Goal: Check status: Check status

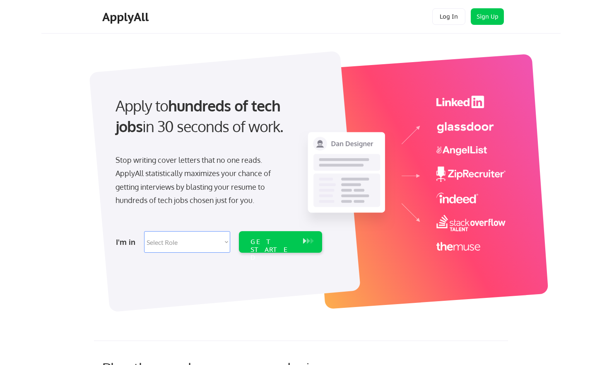
click at [463, 21] on button "Log In" at bounding box center [448, 16] width 33 height 17
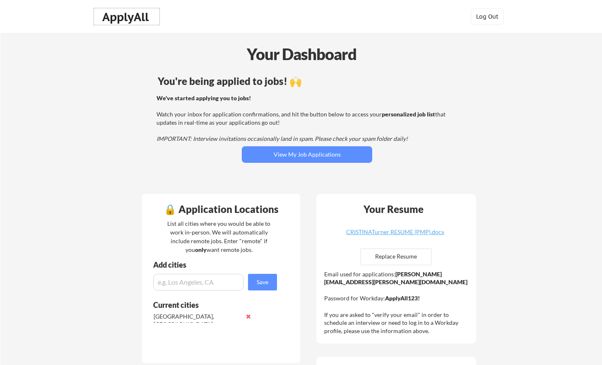
click at [135, 19] on div "ApplyAll" at bounding box center [126, 17] width 49 height 14
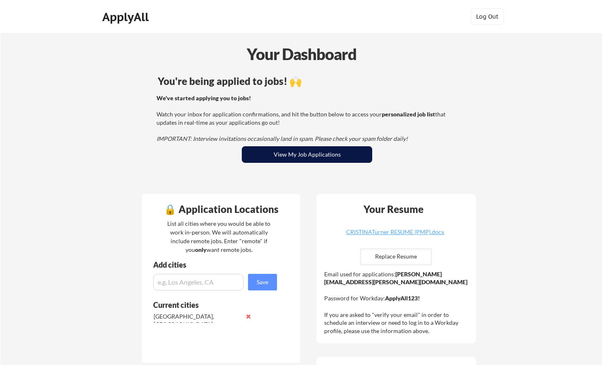
click at [327, 159] on button "View My Job Applications" at bounding box center [307, 154] width 130 height 17
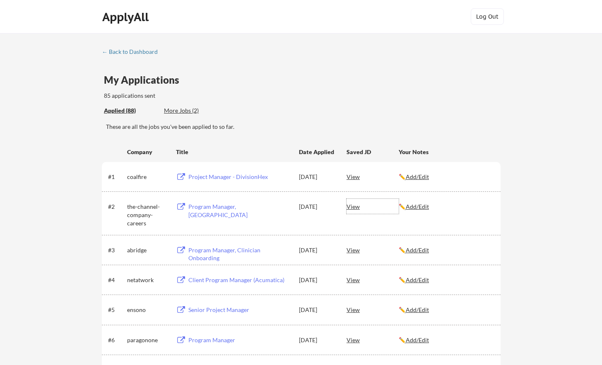
click at [359, 207] on div "View" at bounding box center [372, 206] width 52 height 15
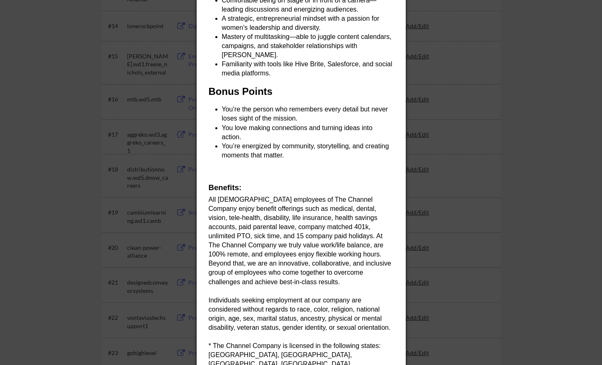
drag, startPoint x: 502, startPoint y: 218, endPoint x: 492, endPoint y: 219, distance: 9.6
click at [501, 218] on div at bounding box center [301, 182] width 602 height 365
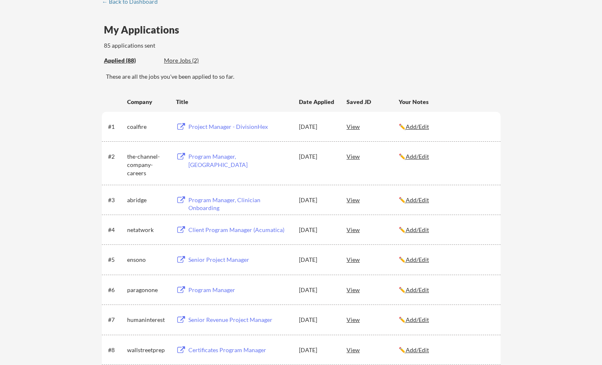
scroll to position [41, 0]
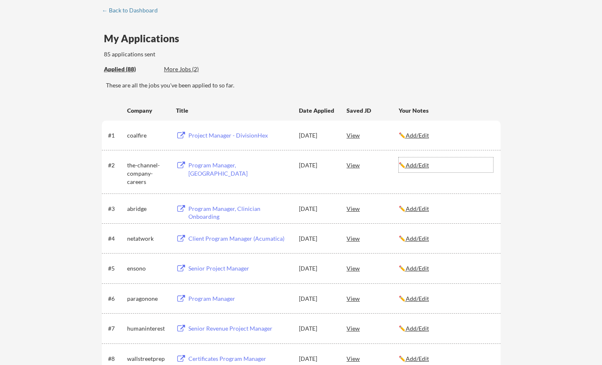
click at [424, 166] on u "Add/Edit" at bounding box center [417, 164] width 23 height 7
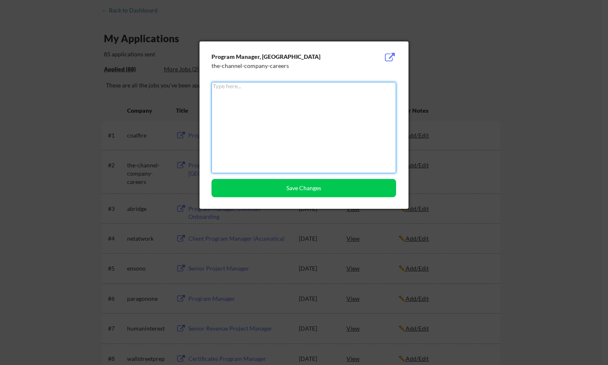
click at [468, 172] on div at bounding box center [304, 182] width 608 height 365
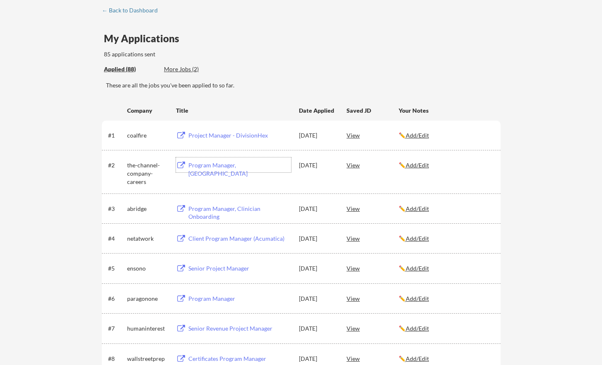
click at [247, 163] on div "Program Manager, WOTC" at bounding box center [239, 169] width 103 height 16
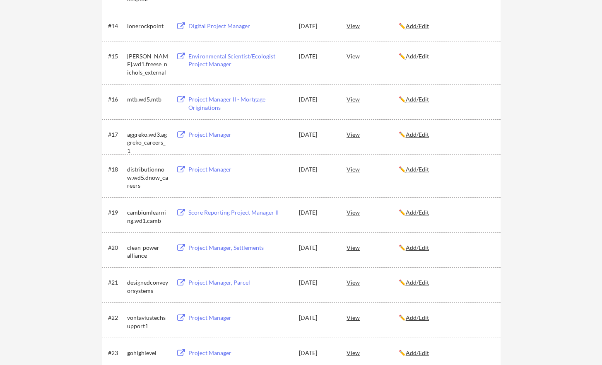
scroll to position [0, 0]
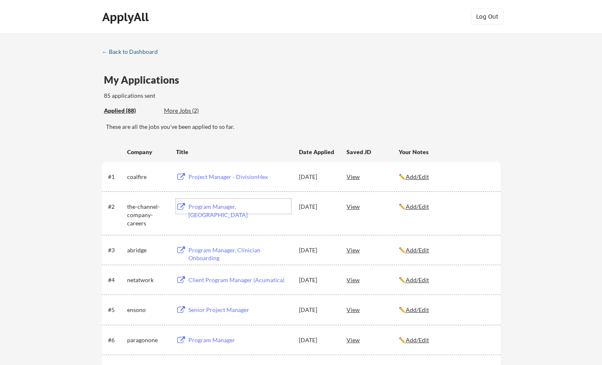
click at [126, 51] on div "← Back to Dashboard" at bounding box center [133, 52] width 62 height 6
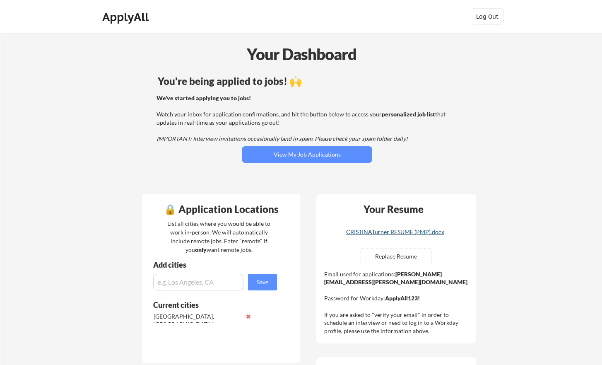
click at [416, 230] on div "CRISTINATurner RESUME (PMP).docx" at bounding box center [395, 232] width 99 height 6
